Goal: Information Seeking & Learning: Learn about a topic

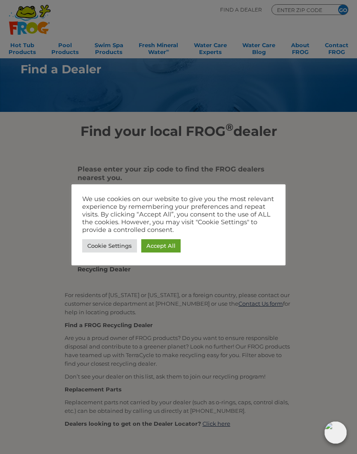
click at [163, 242] on link "Accept All" at bounding box center [160, 245] width 39 height 13
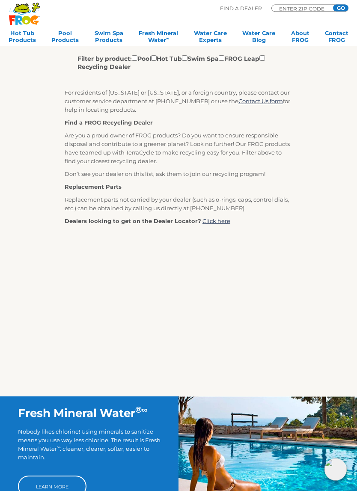
scroll to position [202, 0]
click at [71, 37] on link "Pool Products" at bounding box center [64, 38] width 27 height 17
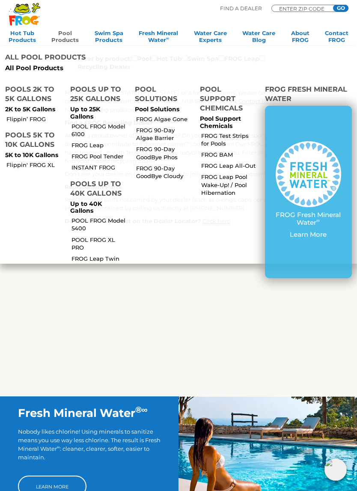
click at [211, 216] on li "Pool Support Chemicals Pool Support Chemicals FROG Test Strips for Pools FROG B…" at bounding box center [227, 170] width 65 height 185
click at [105, 166] on link "INSTANT FROG" at bounding box center [100, 168] width 57 height 8
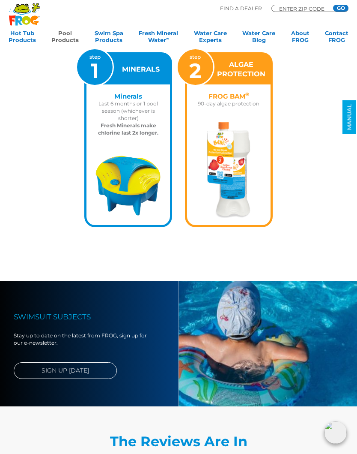
scroll to position [842, 0]
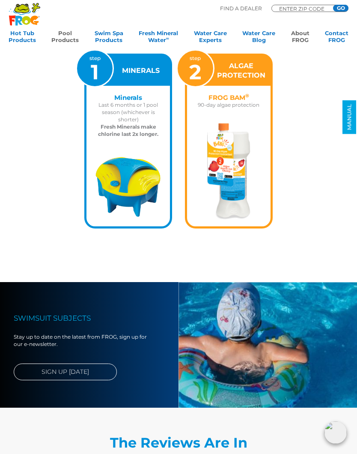
click at [302, 36] on link "About FROG" at bounding box center [300, 38] width 18 height 17
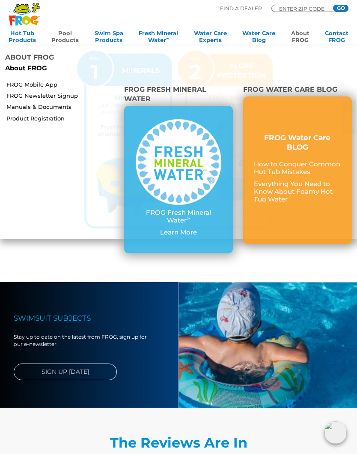
click at [184, 235] on p "Learn More" at bounding box center [178, 232] width 87 height 8
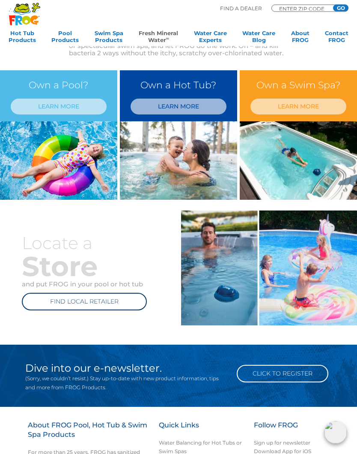
scroll to position [257, 0]
click at [78, 105] on link "LEARN MORE" at bounding box center [59, 107] width 96 height 16
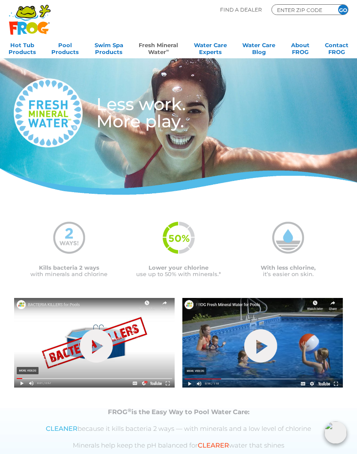
click at [76, 253] on img at bounding box center [69, 237] width 32 height 32
click at [298, 8] on input "ENTER ZIP CODE" at bounding box center [301, 10] width 51 height 8
type input "53405"
click at [340, 9] on input "GO" at bounding box center [343, 10] width 10 height 10
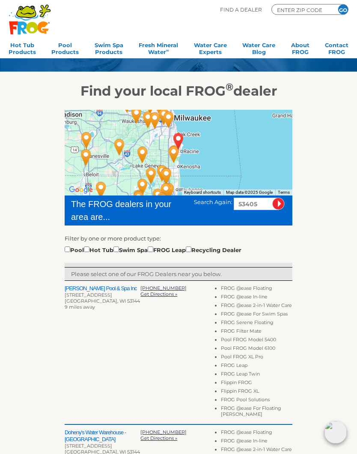
scroll to position [40, 0]
